Goal: Transaction & Acquisition: Purchase product/service

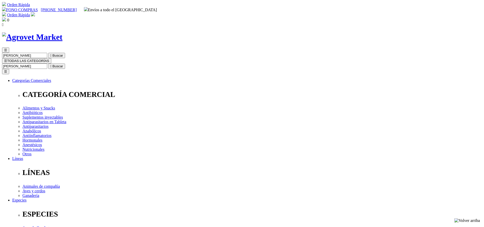
click at [47, 64] on input "Buscar" at bounding box center [24, 66] width 45 height 5
type input "plata"
click at [48, 64] on button " Buscar" at bounding box center [56, 66] width 17 height 5
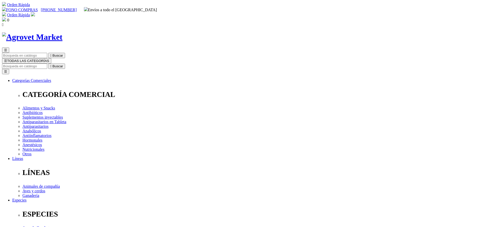
click at [279, 32] on div "☰  Buscar ☰ TODAS LAS CATEGORÍAS  Buscar Toggle navigation ☰ Categorías Comer…" at bounding box center [242, 197] width 480 height 331
drag, startPoint x: 278, startPoint y: 31, endPoint x: 275, endPoint y: 30, distance: 3.0
click at [47, 64] on input "Buscar" at bounding box center [24, 66] width 45 height 5
type input "sala"
click at [48, 64] on button " Buscar" at bounding box center [56, 66] width 17 height 5
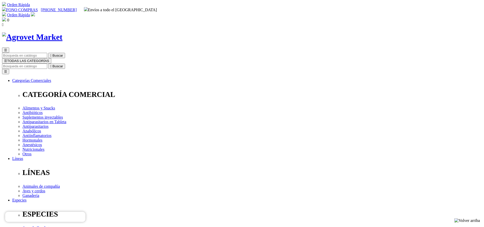
drag, startPoint x: 246, startPoint y: 105, endPoint x: 264, endPoint y: 108, distance: 17.5
copy div "S/99.00"
drag, startPoint x: 287, startPoint y: 168, endPoint x: 284, endPoint y: 169, distance: 3.0
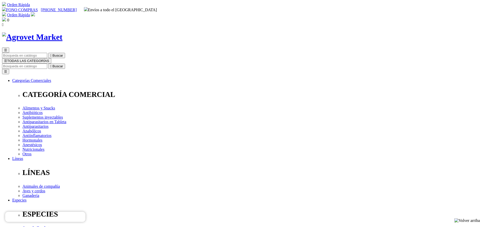
select select "26"
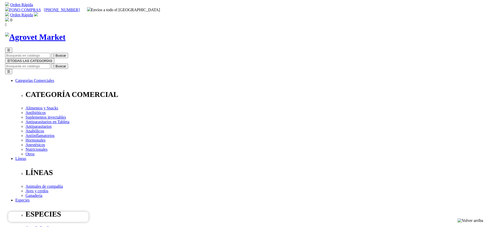
scroll to position [38, 0]
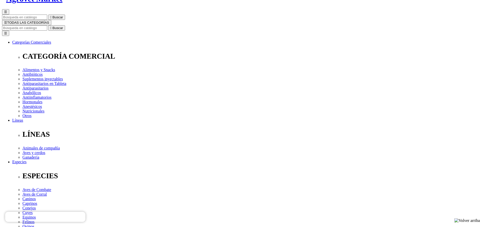
select select "26"
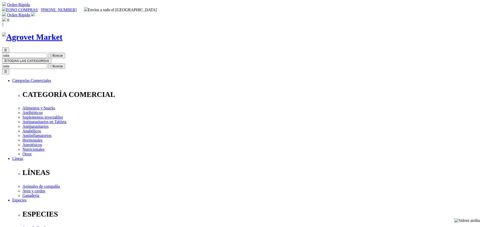
select select "374"
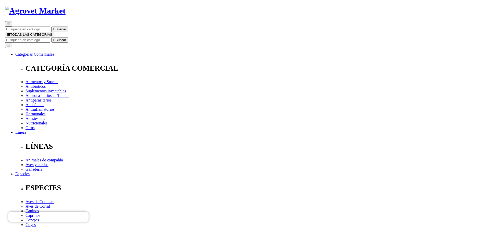
scroll to position [38, 0]
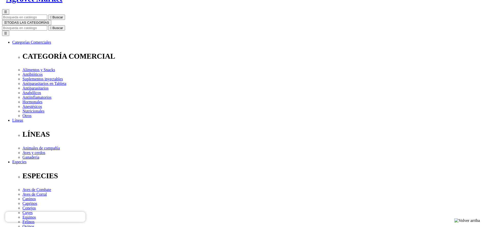
select select "374"
type input "1"
select select "374"
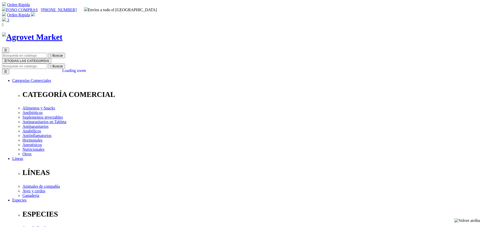
select select "374"
click at [6, 17] on img at bounding box center [4, 19] width 4 height 4
drag, startPoint x: 366, startPoint y: 78, endPoint x: 385, endPoint y: 79, distance: 18.4
copy span "258.84"
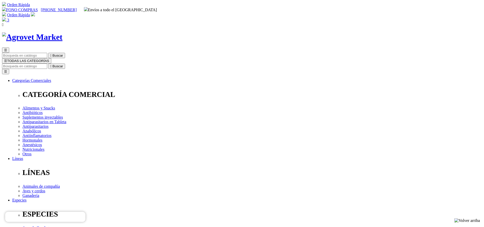
click at [47, 64] on input "Buscar" at bounding box center [24, 66] width 45 height 5
type input "longe"
click at [48, 64] on button " Buscar" at bounding box center [56, 66] width 17 height 5
drag, startPoint x: 0, startPoint y: 0, endPoint x: 281, endPoint y: 165, distance: 326.0
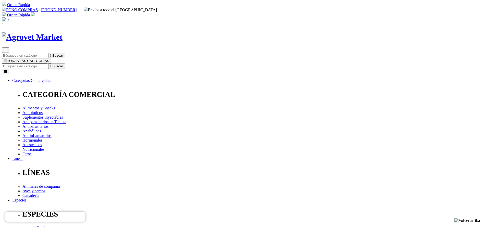
select select "354"
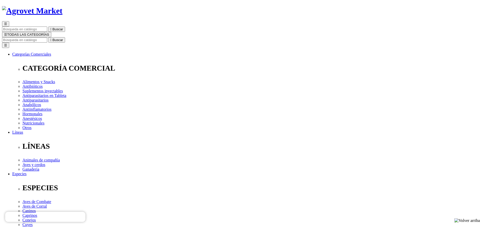
scroll to position [38, 0]
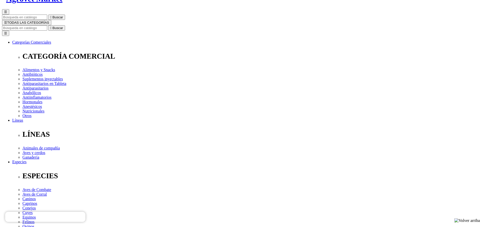
select select "354"
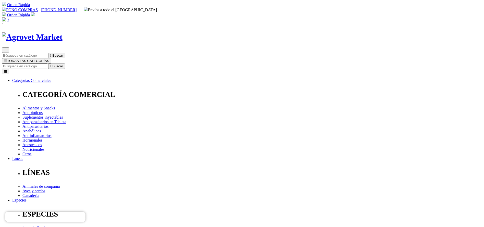
click at [47, 64] on input "Buscar" at bounding box center [24, 66] width 45 height 5
type input "masti"
click at [48, 64] on button " Buscar" at bounding box center [56, 66] width 17 height 5
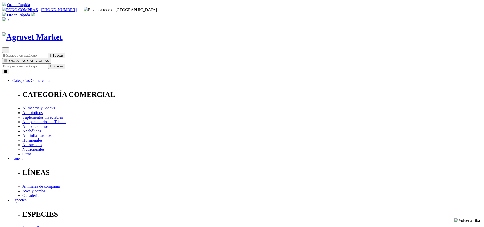
copy div "Mastibiotic® IS"
click at [47, 64] on input "Buscar" at bounding box center [24, 66] width 45 height 5
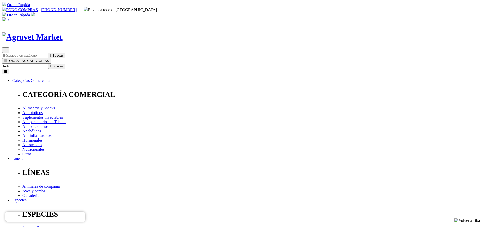
type input "fertim"
click at [48, 64] on button " Buscar" at bounding box center [56, 66] width 17 height 5
select select "4"
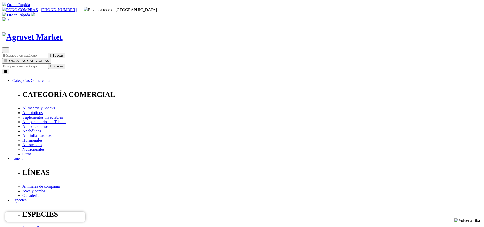
select select "4"
drag, startPoint x: 251, startPoint y: 103, endPoint x: 268, endPoint y: 103, distance: 16.9
copy span "91.00"
drag, startPoint x: 281, startPoint y: 18, endPoint x: 282, endPoint y: 21, distance: 2.6
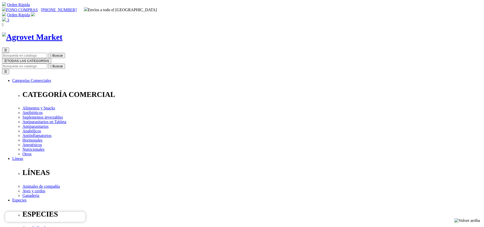
click at [281, 47] on div "☰  Buscar ☰ TODAS LAS CATEGORÍAS  Buscar Toggle navigation ☰ Categorías Comer…" at bounding box center [242, 205] width 480 height 316
click at [47, 64] on input "Buscar" at bounding box center [24, 66] width 45 height 5
type input "surala"
click at [48, 64] on button " Buscar" at bounding box center [56, 66] width 17 height 5
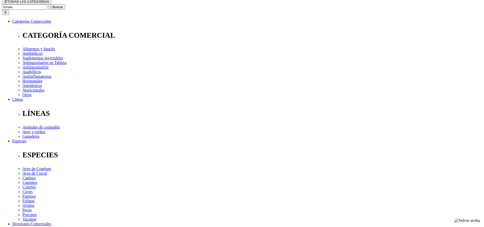
scroll to position [77, 0]
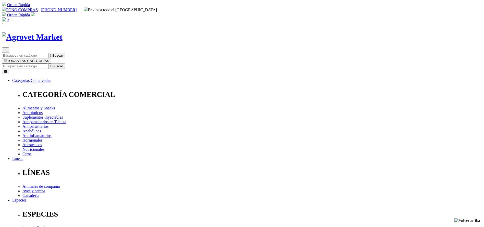
select select "380"
select select "381"
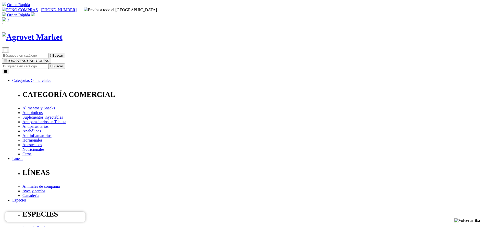
select select "381"
click at [47, 64] on input "Buscar" at bounding box center [24, 66] width 45 height 5
type input "masti"
click at [48, 64] on button " Buscar" at bounding box center [56, 66] width 17 height 5
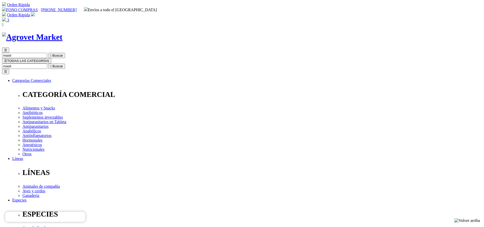
click at [47, 64] on input "Buscar" at bounding box center [24, 66] width 45 height 5
type input "bovime"
click at [48, 64] on button " Buscar" at bounding box center [56, 66] width 17 height 5
drag, startPoint x: 0, startPoint y: 0, endPoint x: 256, endPoint y: 68, distance: 265.1
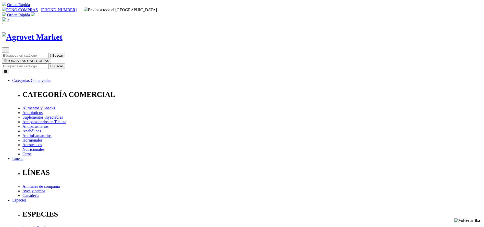
copy h1 "Bovimec"
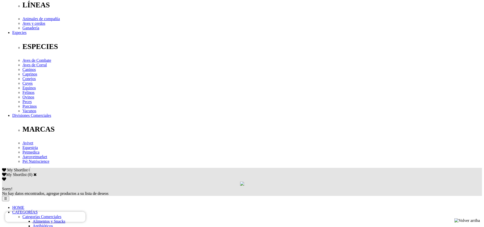
scroll to position [192, 0]
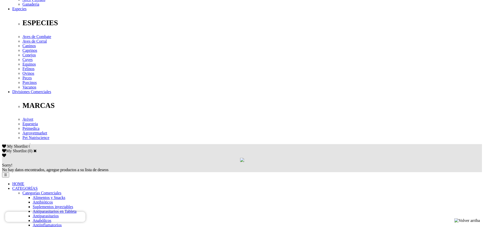
drag, startPoint x: 283, startPoint y: 61, endPoint x: 278, endPoint y: 54, distance: 9.1
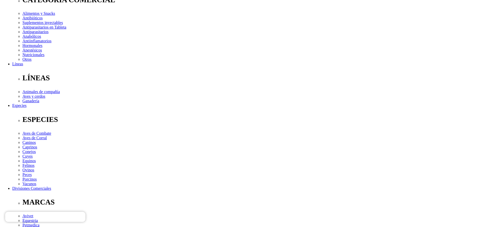
scroll to position [0, 0]
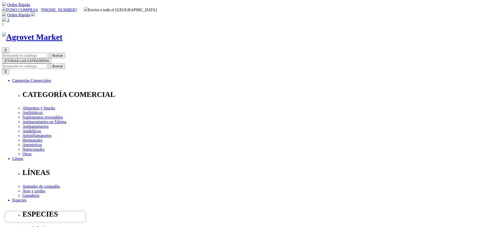
click at [47, 64] on input "Buscar" at bounding box center [24, 66] width 45 height 5
type input "atrevia"
click at [48, 64] on button " Buscar" at bounding box center [56, 66] width 17 height 5
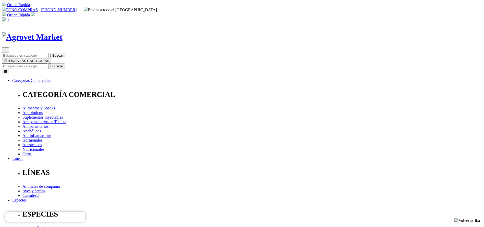
copy div "S/103.50 S/115.00 -10%"
drag, startPoint x: 268, startPoint y: 160, endPoint x: 270, endPoint y: 162, distance: 3.1
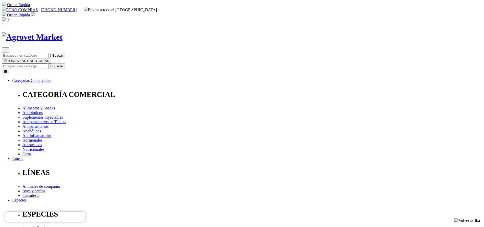
select select "381"
drag, startPoint x: 246, startPoint y: 105, endPoint x: 265, endPoint y: 107, distance: 18.8
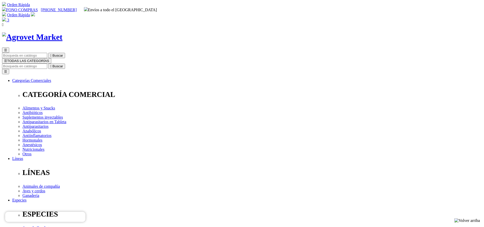
copy span "S/379.80"
drag, startPoint x: 264, startPoint y: 104, endPoint x: 251, endPoint y: 101, distance: 13.0
copy span "67.00"
